Goal: Navigation & Orientation: Understand site structure

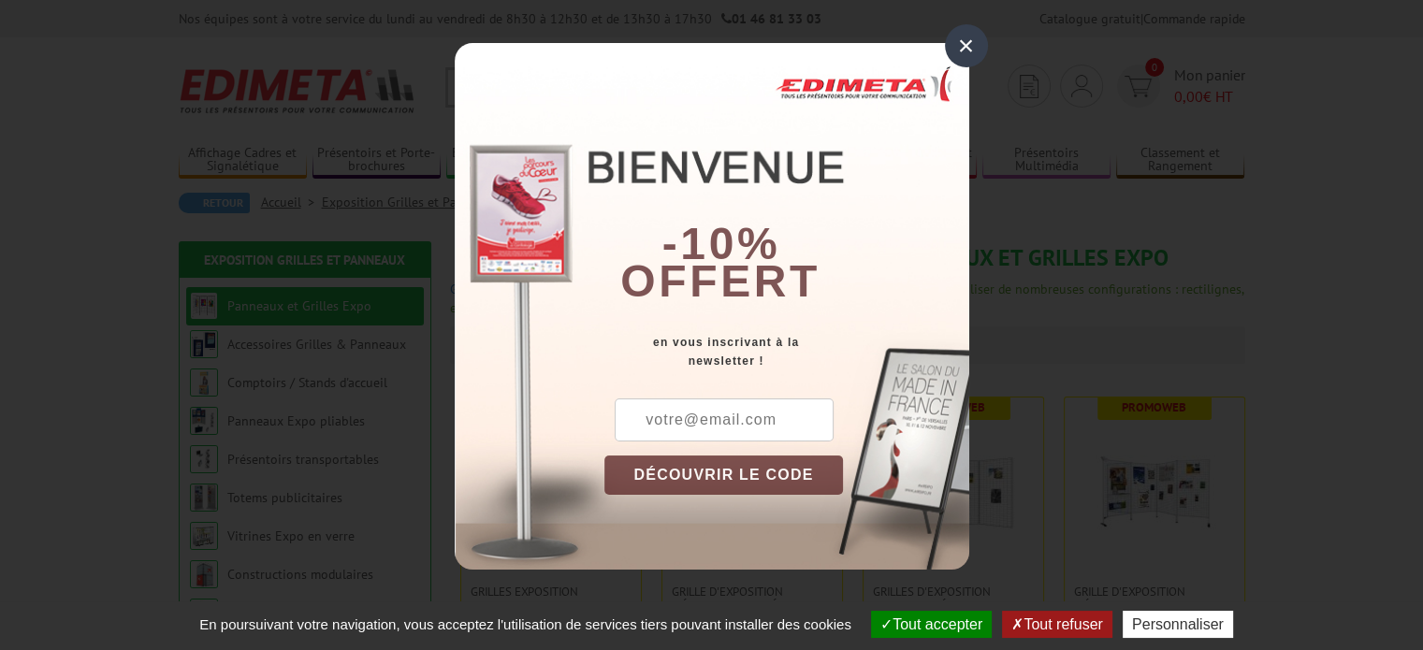
click at [975, 43] on div "×" at bounding box center [966, 45] width 43 height 43
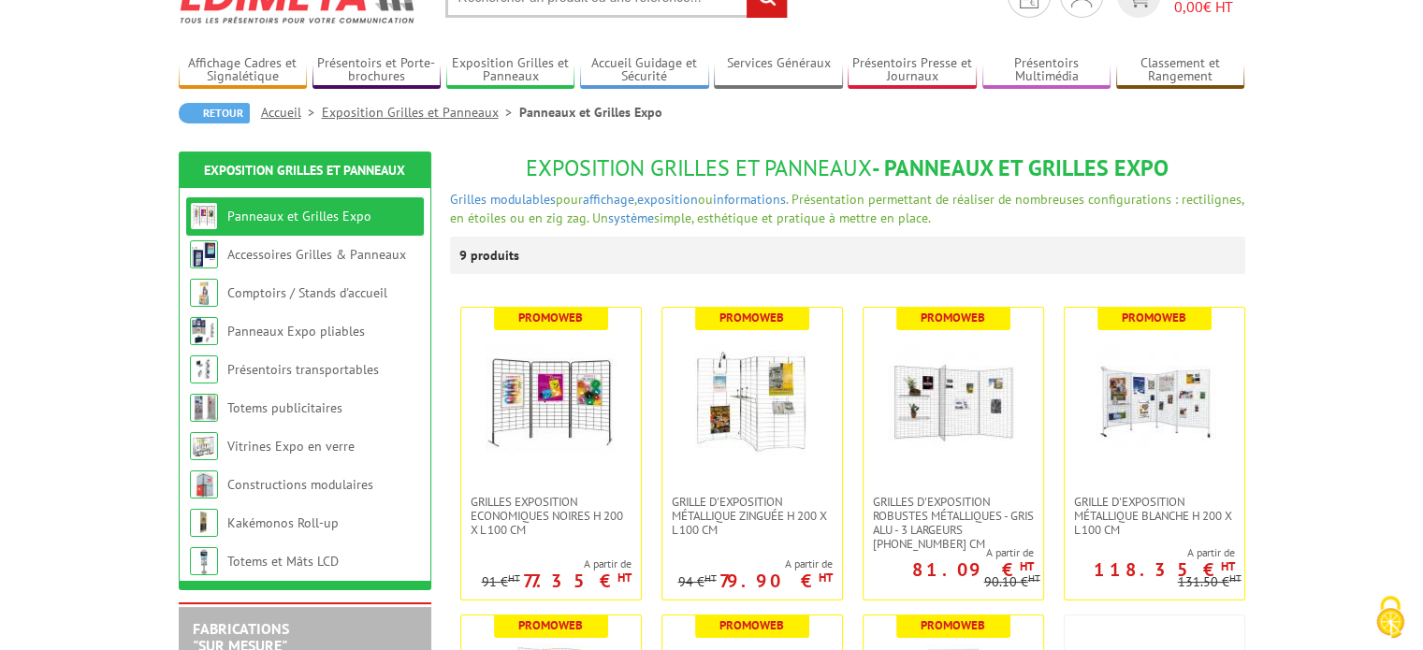
scroll to position [90, 0]
click at [269, 415] on link "Totems publicitaires" at bounding box center [284, 408] width 115 height 17
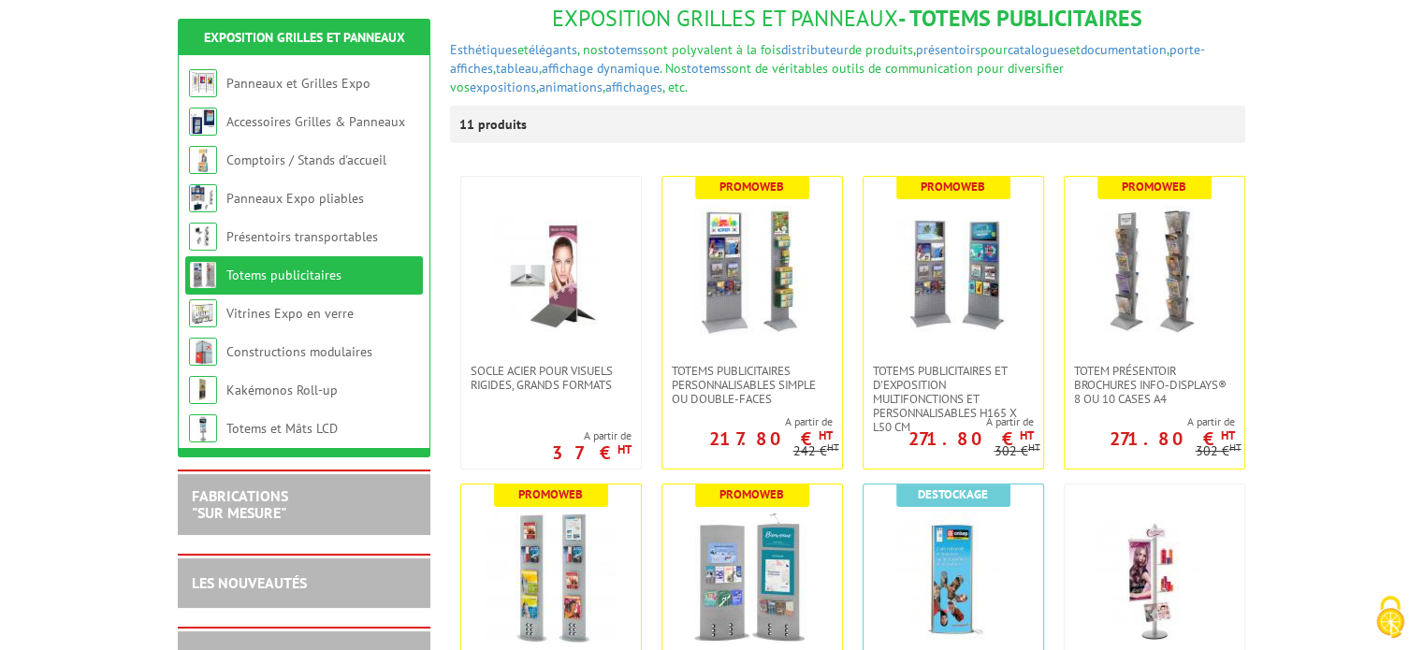
scroll to position [239, 0]
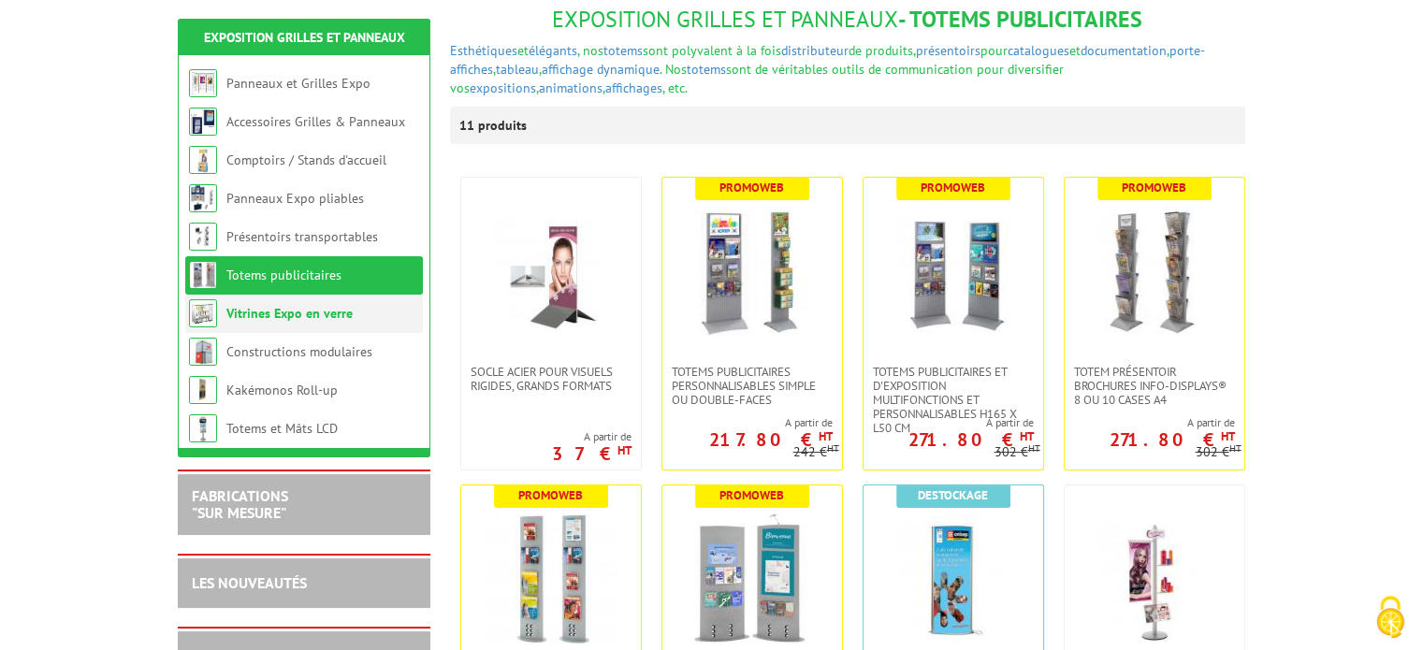
click at [317, 320] on link "Vitrines Expo en verre" at bounding box center [289, 313] width 126 height 17
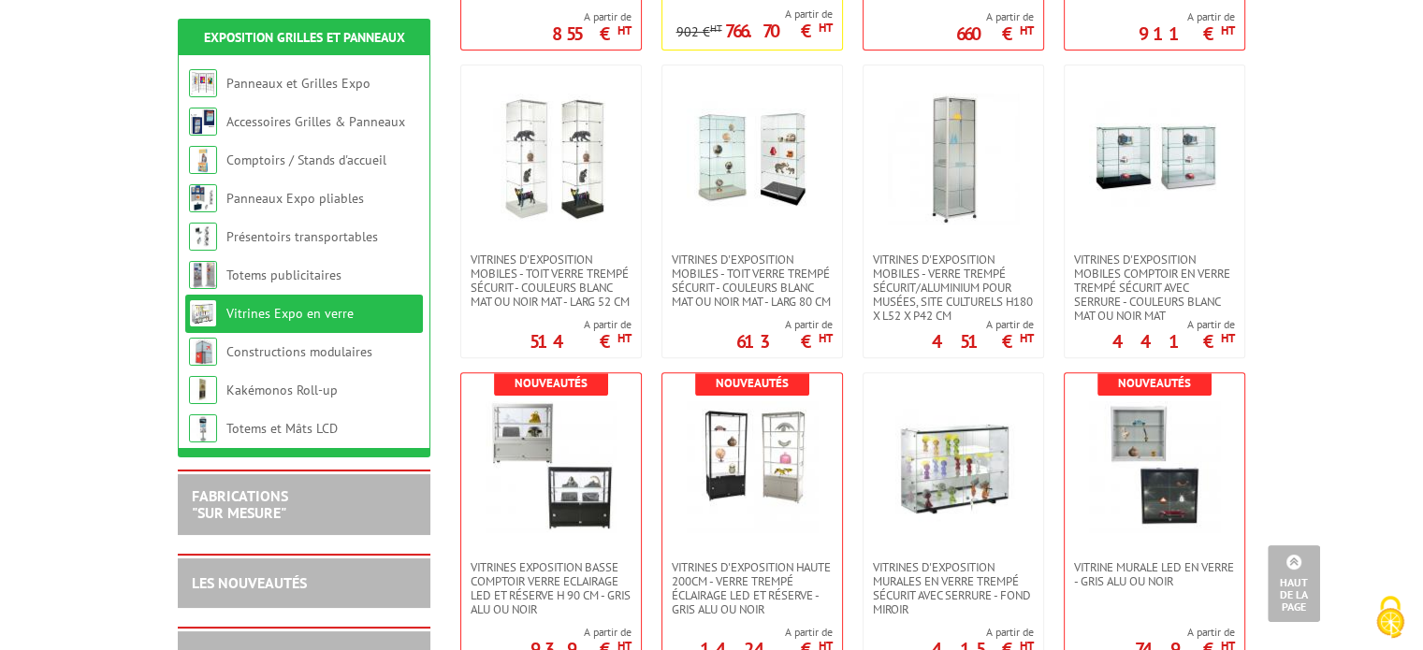
scroll to position [654, 0]
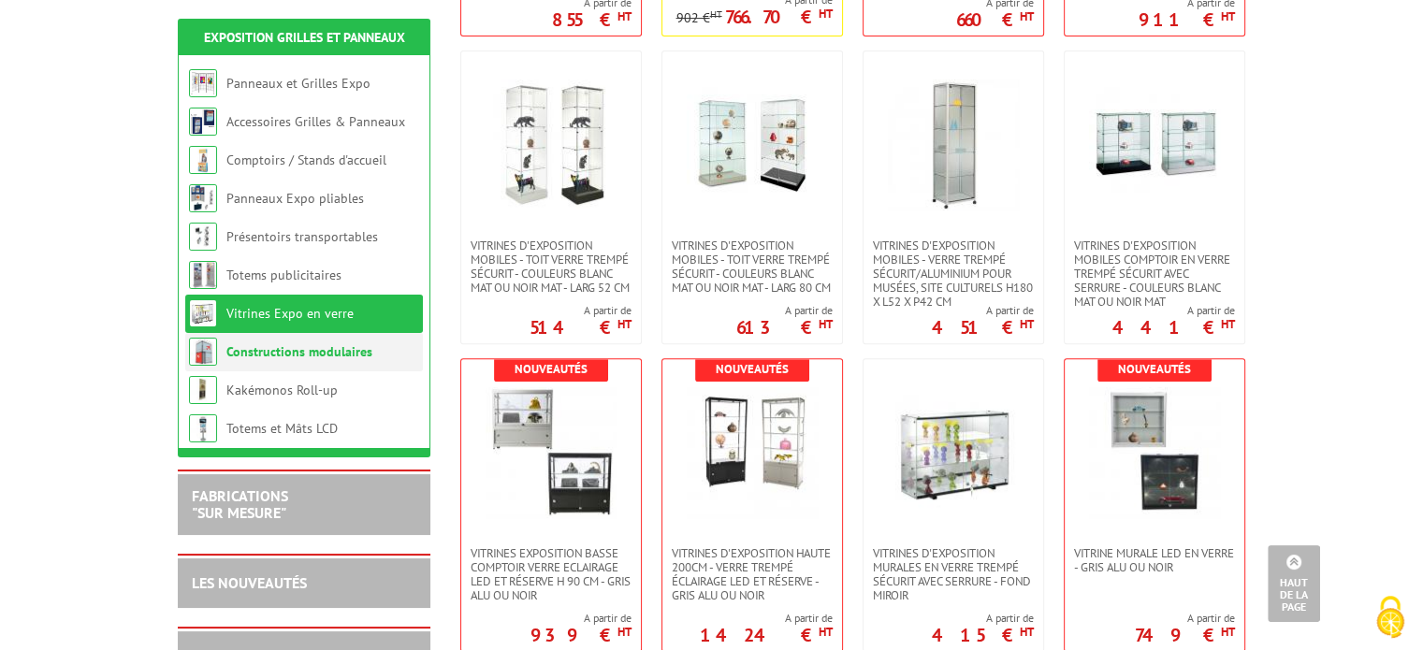
click at [344, 350] on link "Constructions modulaires" at bounding box center [299, 351] width 146 height 17
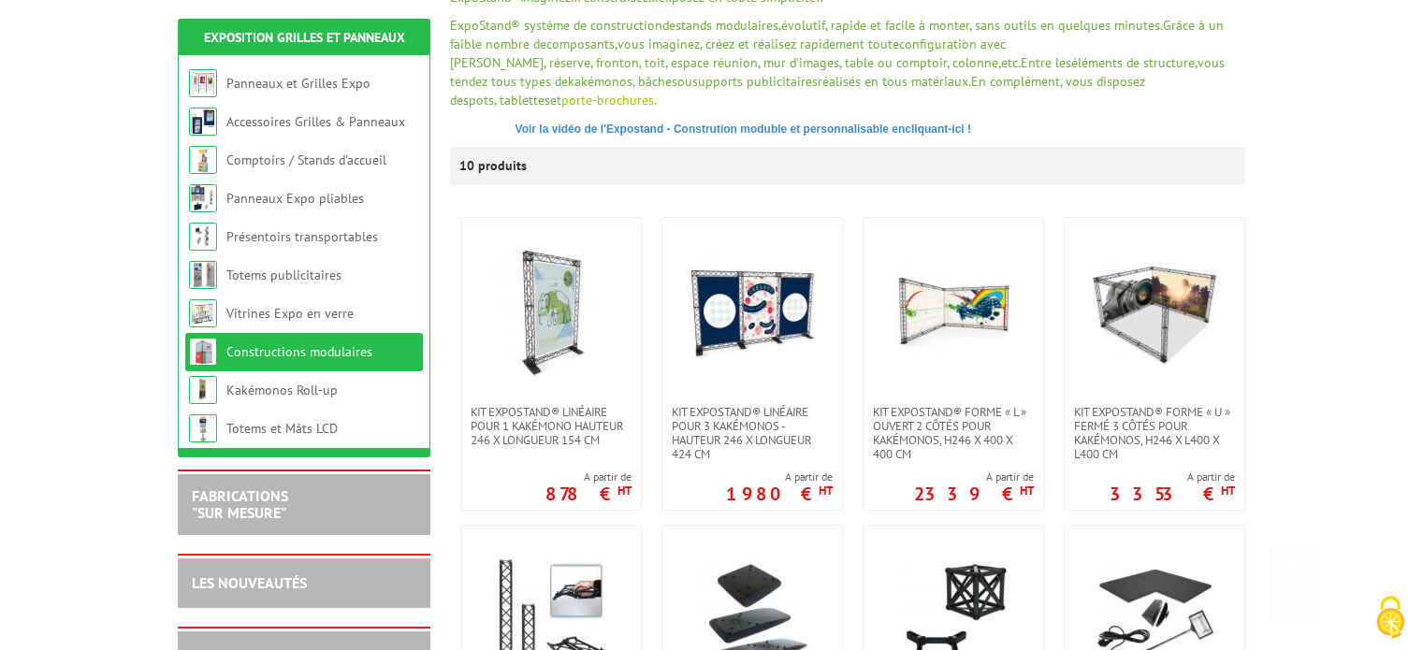
scroll to position [356, 0]
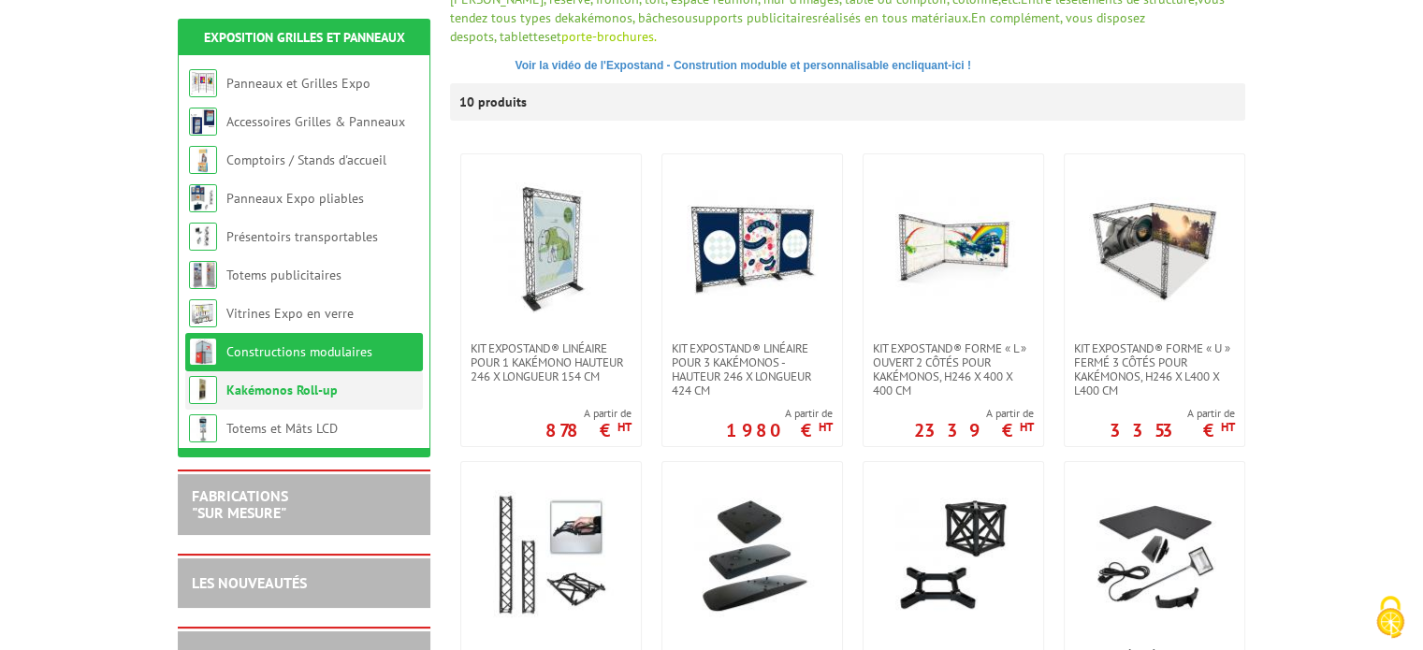
click at [299, 397] on link "Kakémonos Roll-up" at bounding box center [281, 390] width 111 height 17
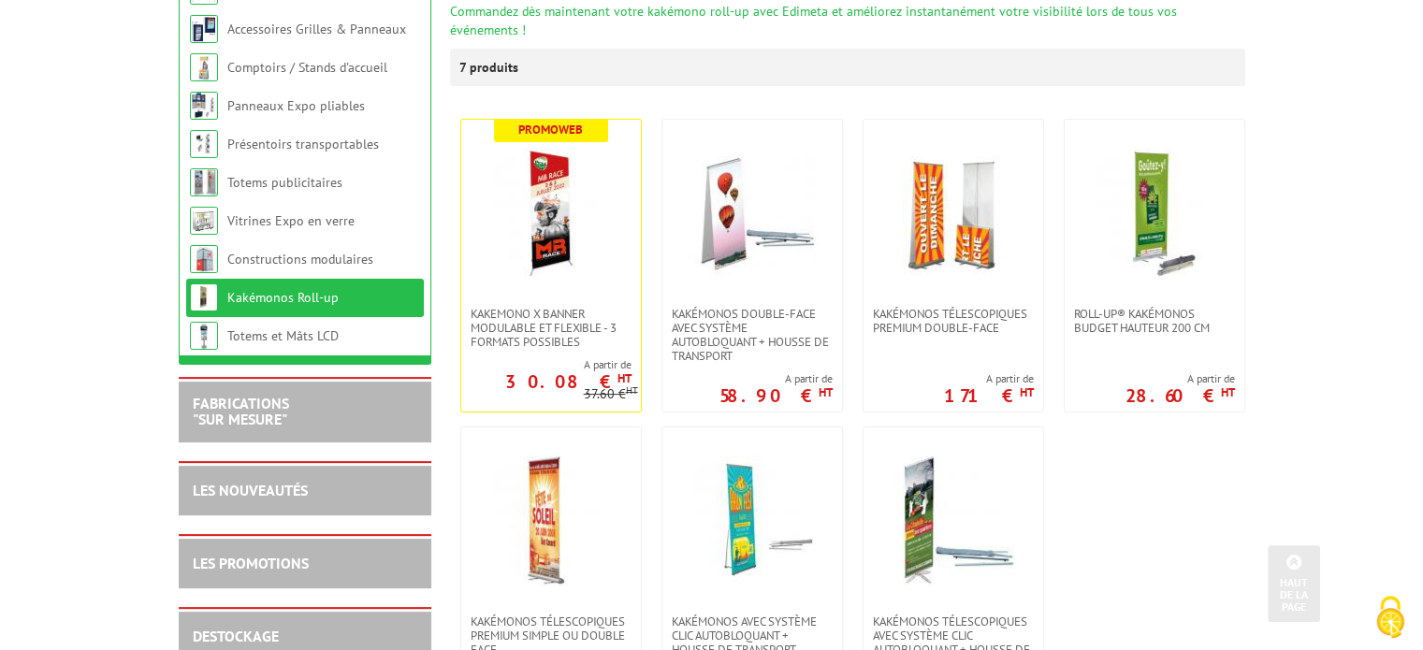
scroll to position [340, 0]
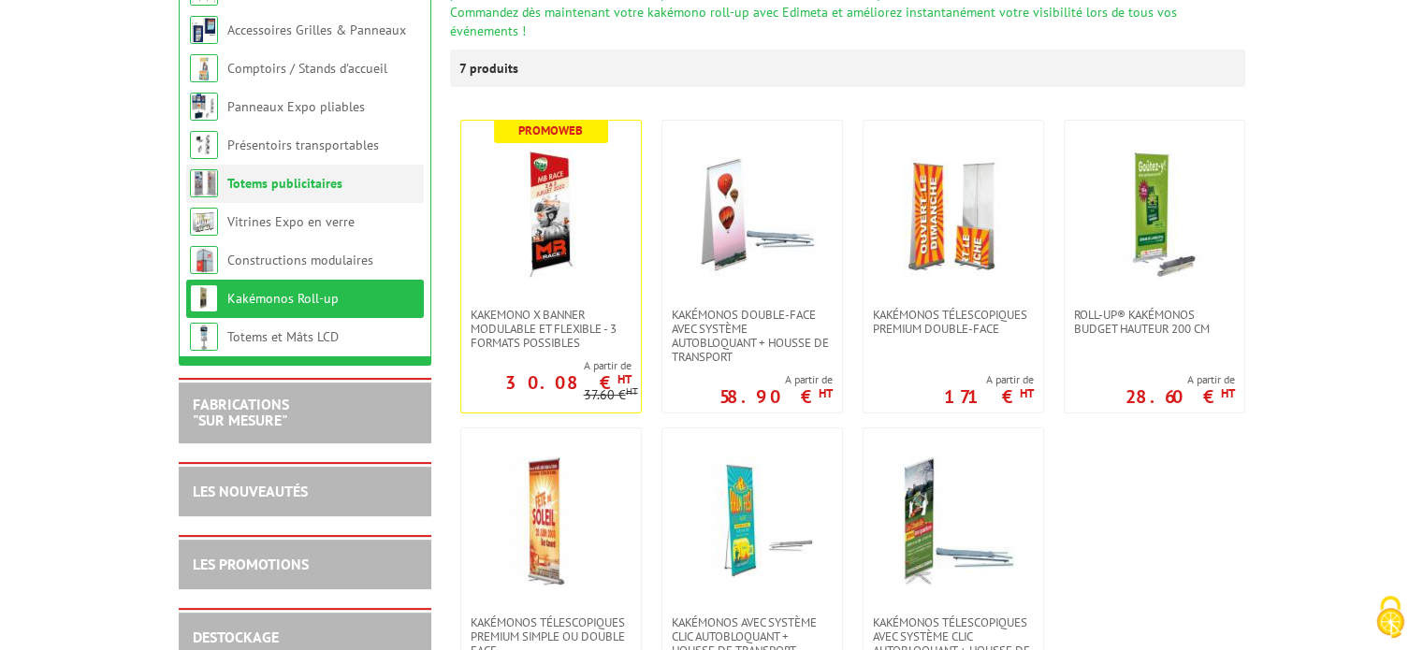
click at [296, 175] on link "Totems publicitaires" at bounding box center [284, 183] width 115 height 17
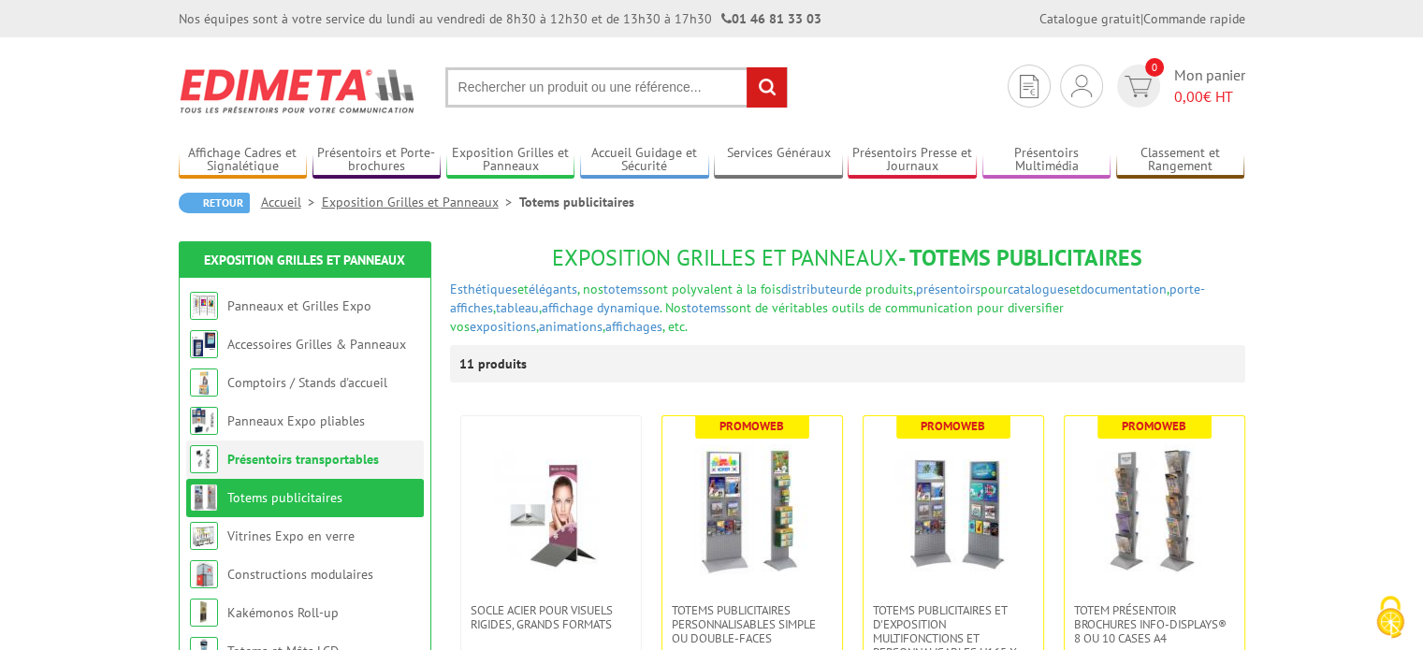
click at [292, 468] on link "Présentoirs transportables" at bounding box center [303, 459] width 152 height 17
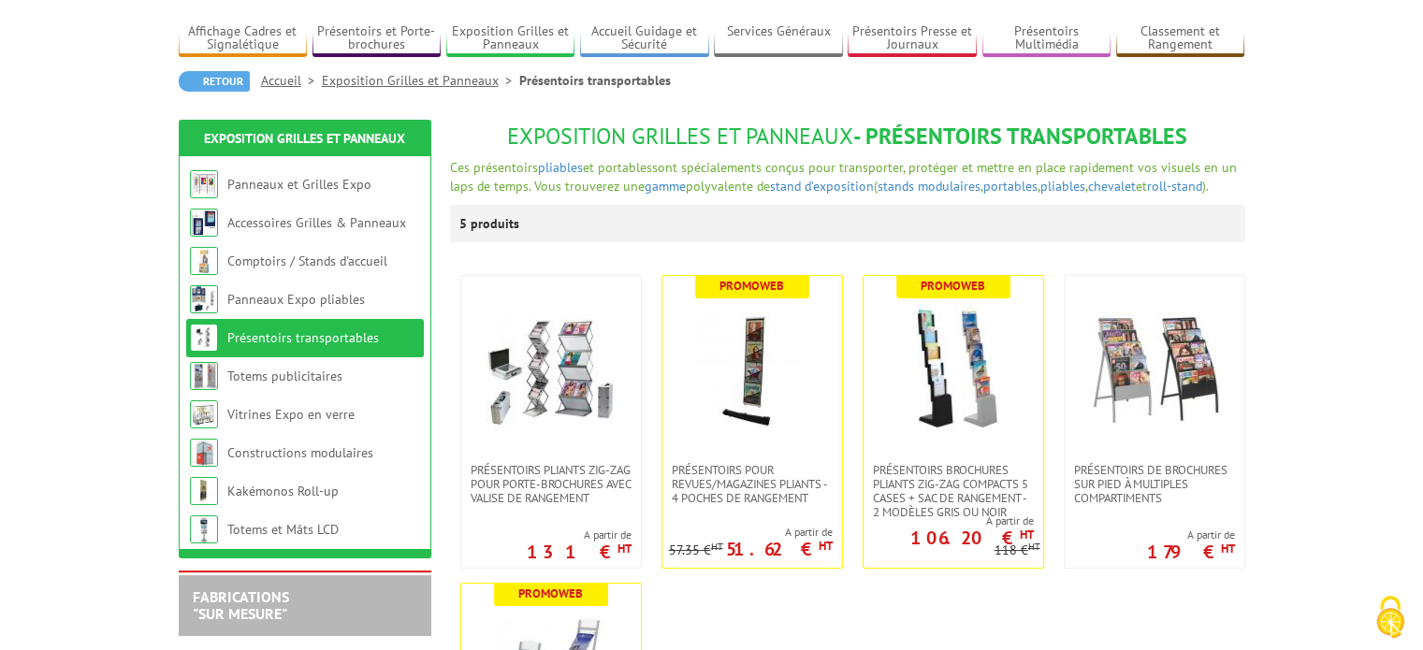
scroll to position [120, 0]
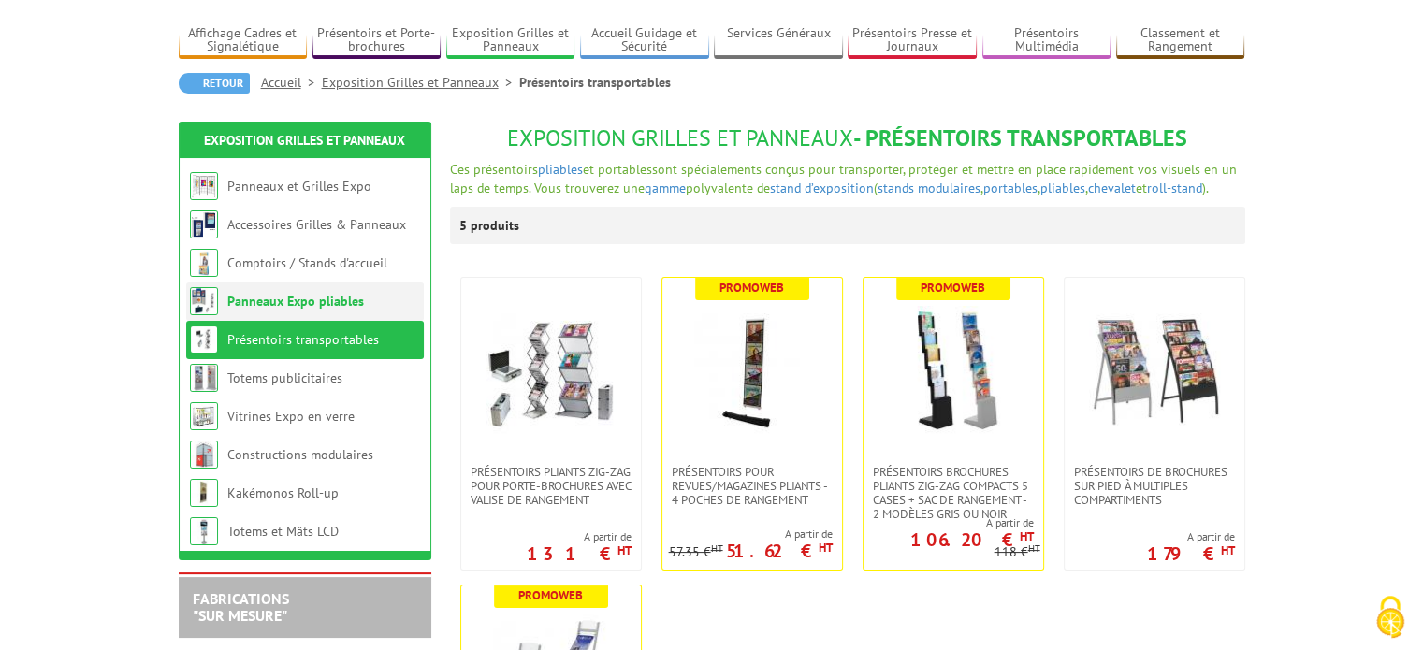
click at [309, 305] on link "Panneaux Expo pliables" at bounding box center [295, 301] width 137 height 17
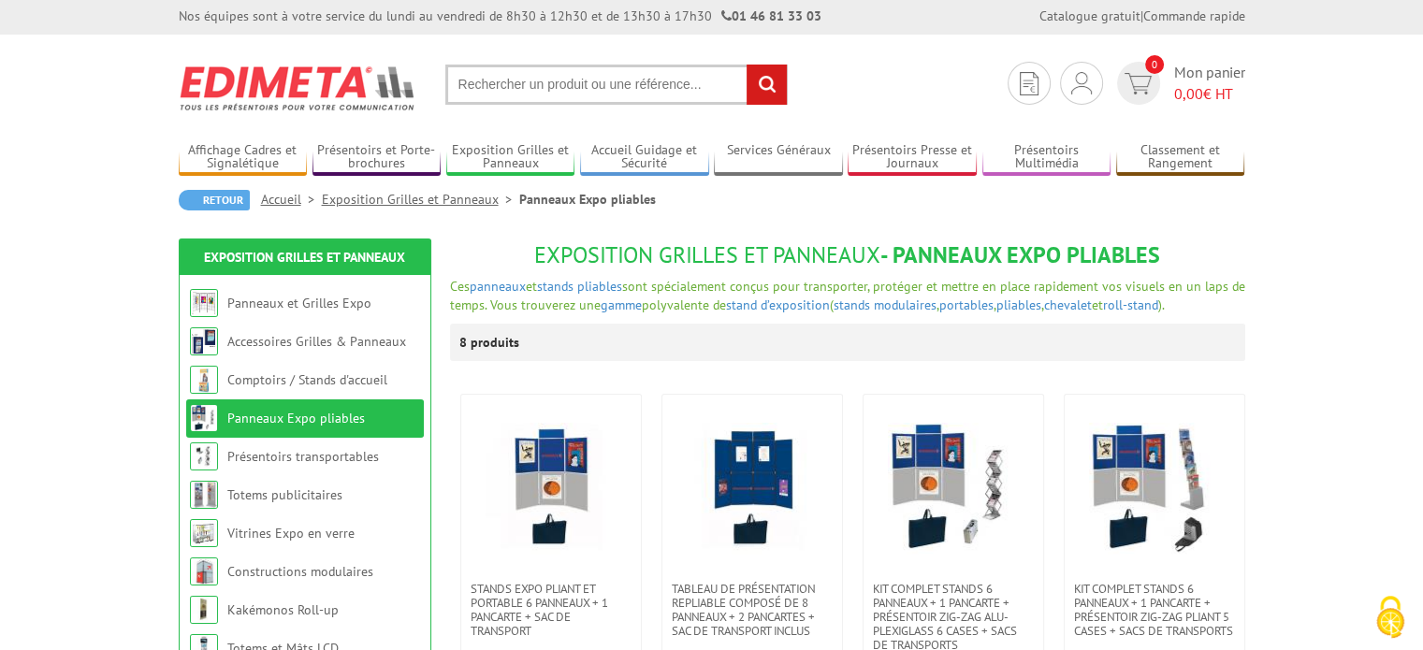
scroll to position [2, 0]
click at [306, 385] on link "Comptoirs / Stands d'accueil" at bounding box center [308, 380] width 163 height 17
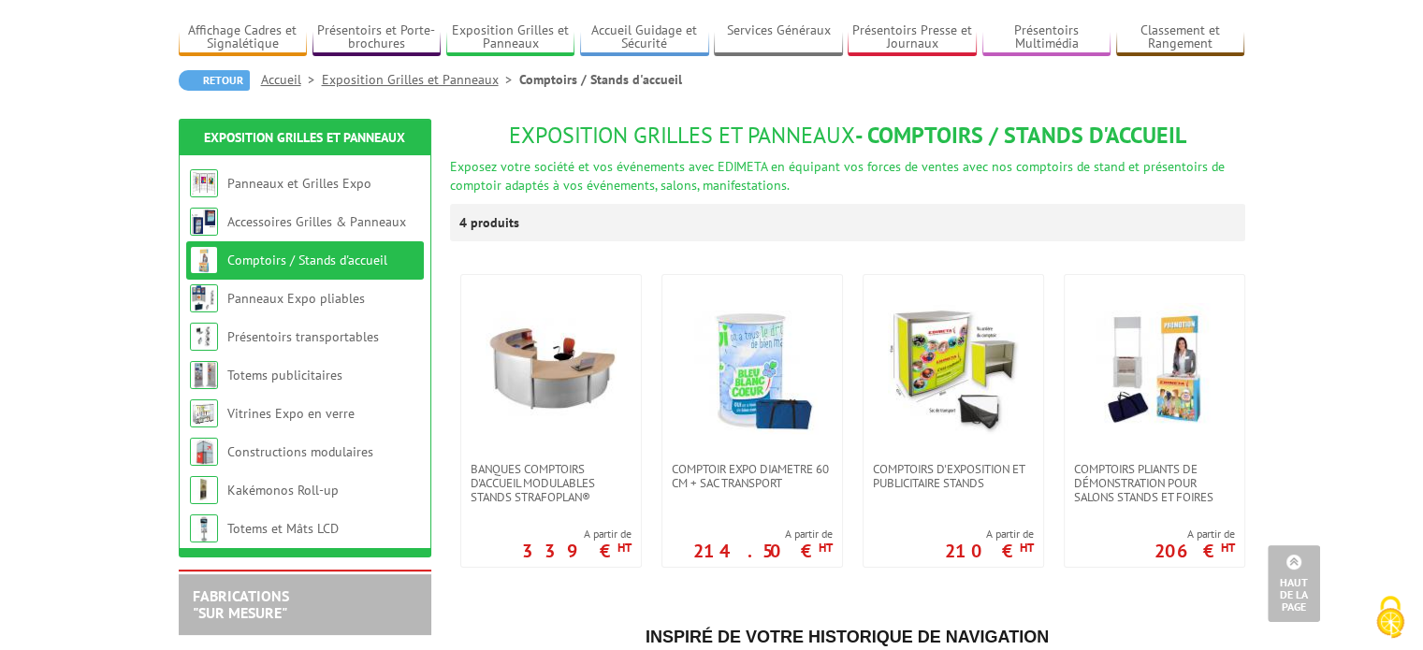
scroll to position [122, 0]
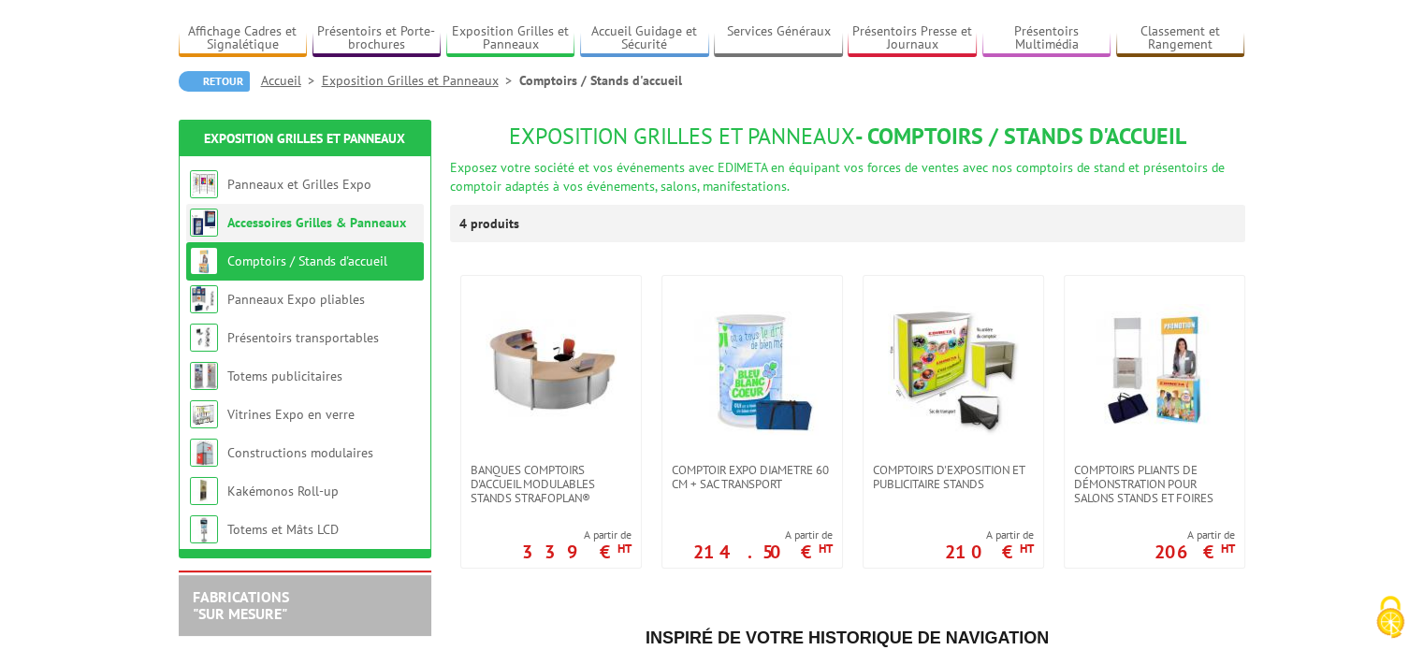
click at [325, 232] on li "Accessoires Grilles & Panneaux" at bounding box center [305, 223] width 238 height 38
click at [311, 224] on link "Accessoires Grilles & Panneaux" at bounding box center [316, 222] width 179 height 17
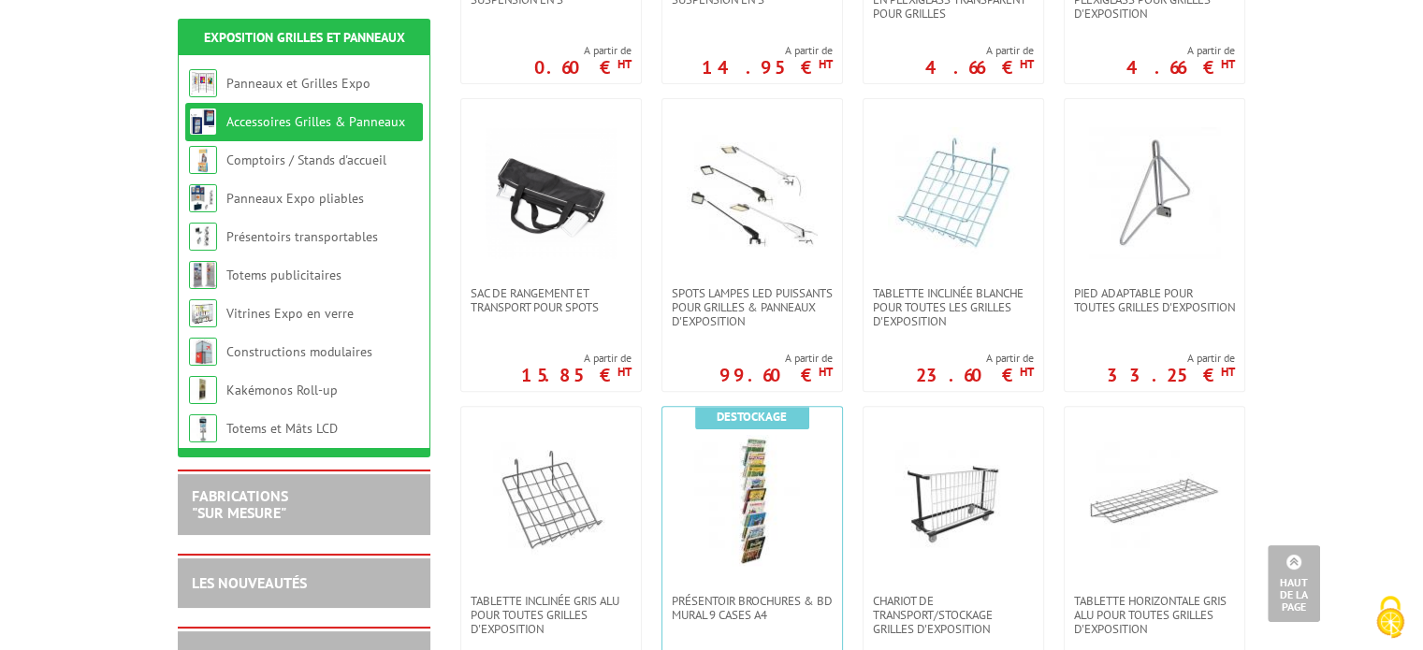
scroll to position [606, 0]
click at [270, 430] on link "Totems et Mâts LCD" at bounding box center [281, 428] width 111 height 17
